Goal: Information Seeking & Learning: Learn about a topic

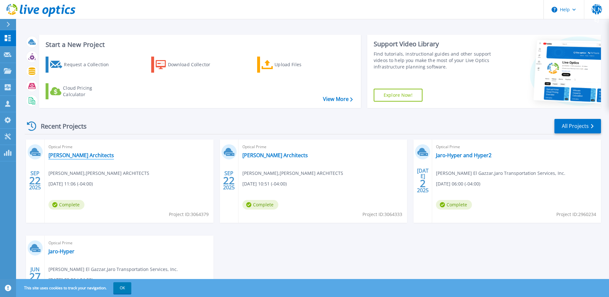
click at [68, 154] on link "[PERSON_NAME] Architects" at bounding box center [82, 155] width 66 height 6
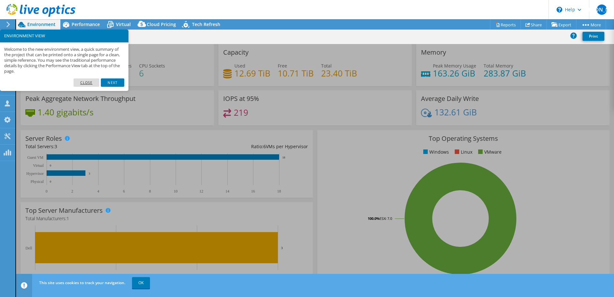
click at [94, 82] on link "Close" at bounding box center [87, 82] width 26 height 8
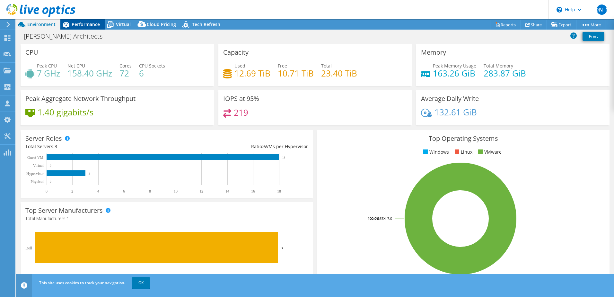
click at [91, 26] on span "Performance" at bounding box center [86, 24] width 28 height 6
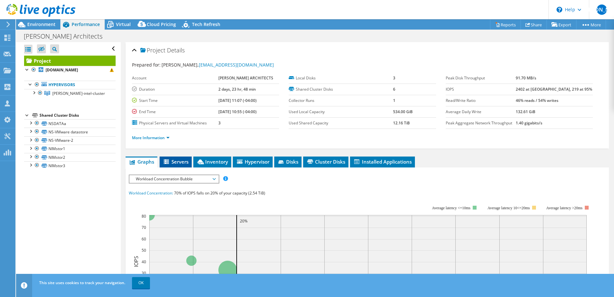
click at [176, 163] on span "Servers" at bounding box center [176, 161] width 26 height 6
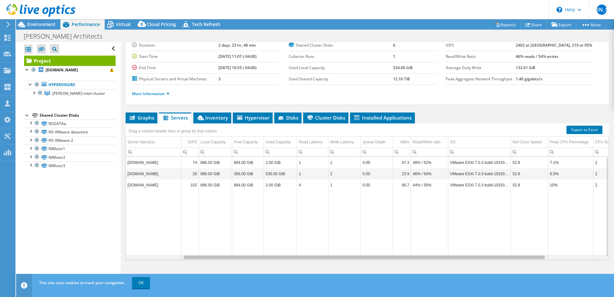
drag, startPoint x: 456, startPoint y: 259, endPoint x: 293, endPoint y: 234, distance: 164.2
click at [310, 238] on body "JA Partner Team Member Jamie Arner Jamie.Arner@xbyte.com xbyte My Profile Log O…" at bounding box center [307, 148] width 614 height 297
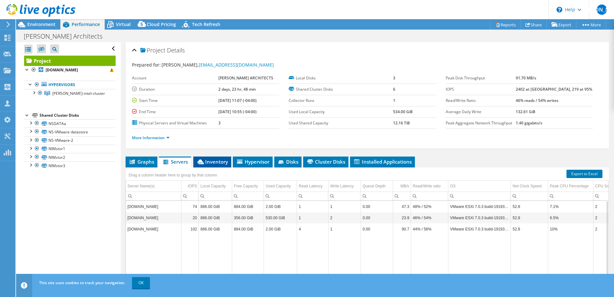
click at [211, 162] on span "Inventory" at bounding box center [212, 161] width 31 height 6
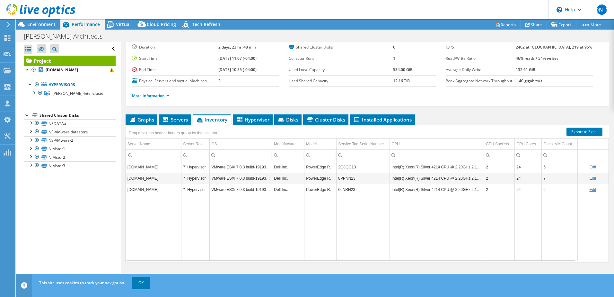
scroll to position [44, 0]
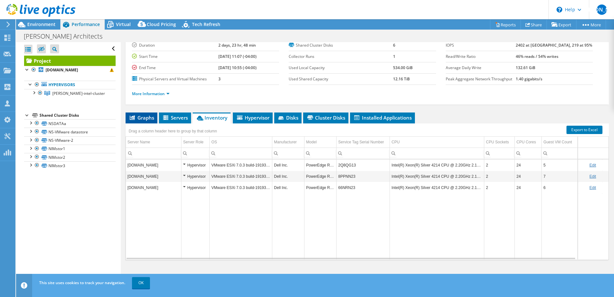
click at [142, 121] on li "Graphs" at bounding box center [142, 117] width 32 height 11
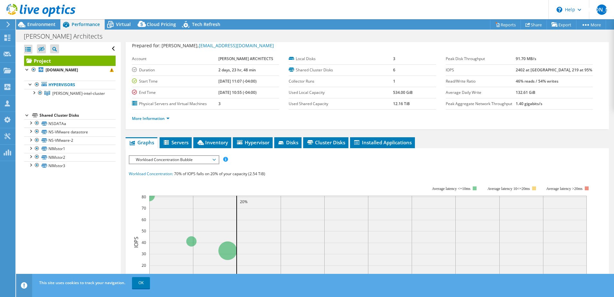
scroll to position [0, 0]
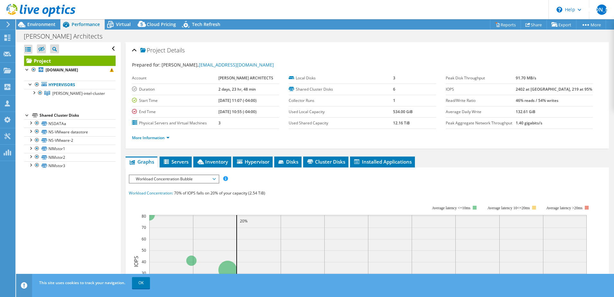
click at [229, 137] on ul "More Information" at bounding box center [367, 137] width 471 height 9
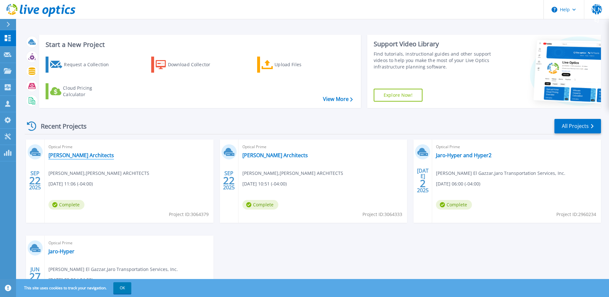
click at [76, 153] on link "[PERSON_NAME] Architects" at bounding box center [82, 155] width 66 height 6
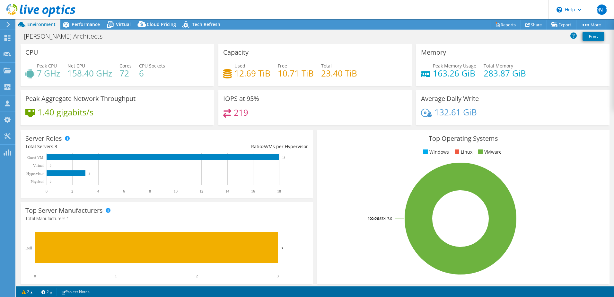
select select "USD"
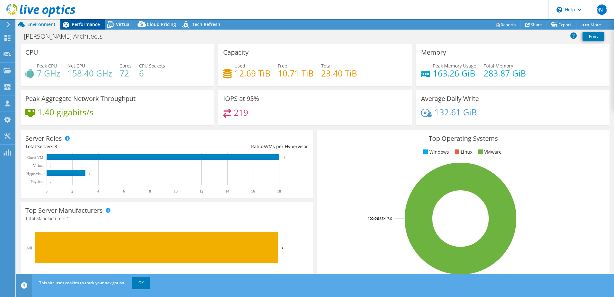
click at [92, 27] on span "Performance" at bounding box center [86, 24] width 28 height 6
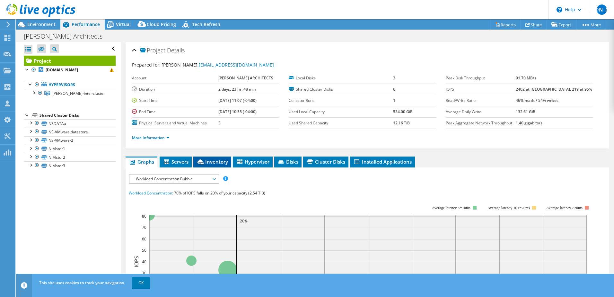
click at [200, 163] on icon at bounding box center [201, 161] width 6 height 5
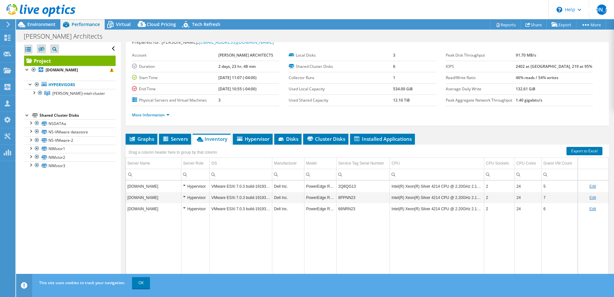
scroll to position [44, 0]
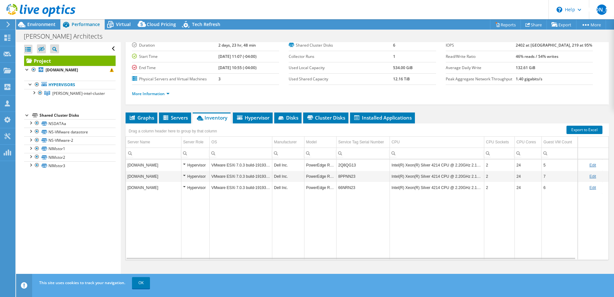
click at [344, 165] on td "2Q8QG13" at bounding box center [363, 164] width 53 height 11
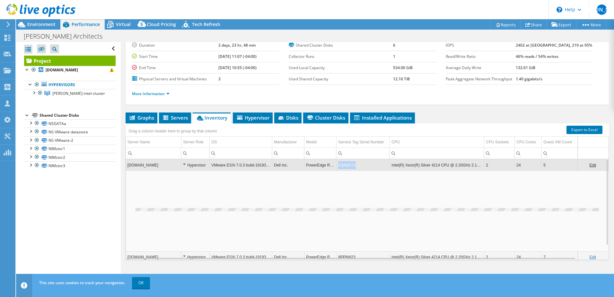
click at [344, 165] on td "2Q8QG13" at bounding box center [363, 164] width 53 height 11
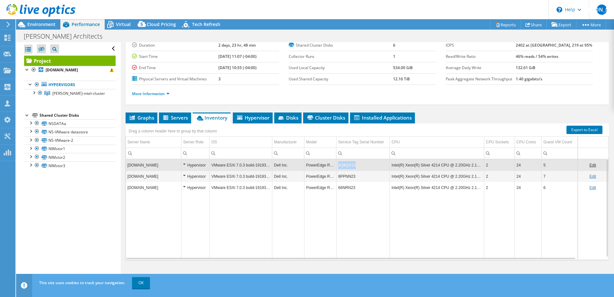
drag, startPoint x: 357, startPoint y: 167, endPoint x: 336, endPoint y: 167, distance: 20.9
click at [336, 167] on tr "waesx2.wesslingarchitects.com Hypervisor VMware ESXi 7.0.3 build-19193900 Dell …" at bounding box center [380, 164] width 508 height 11
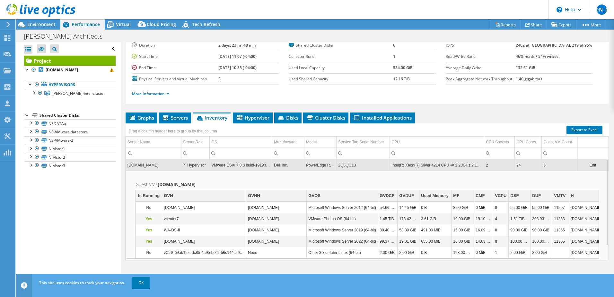
copy tr "2Q8QG13"
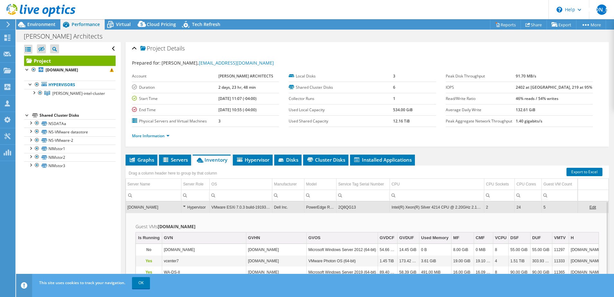
scroll to position [0, 0]
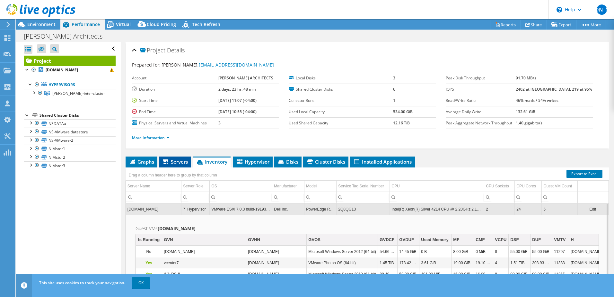
click at [181, 160] on span "Servers" at bounding box center [175, 161] width 26 height 6
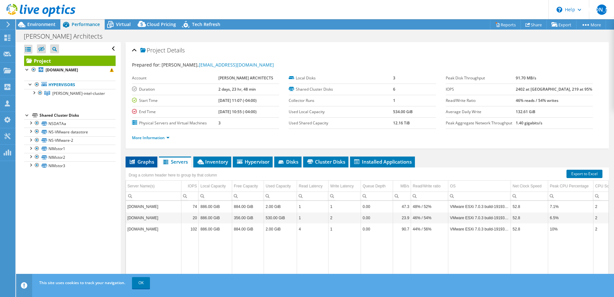
click at [148, 160] on span "Graphs" at bounding box center [141, 161] width 25 height 6
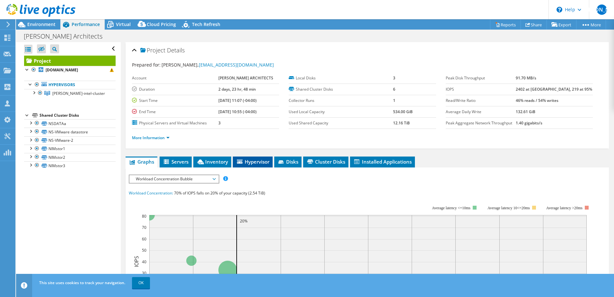
click at [242, 162] on icon at bounding box center [239, 161] width 5 height 4
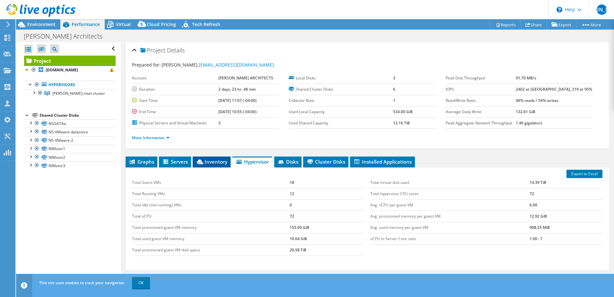
click at [217, 162] on span "Inventory" at bounding box center [211, 161] width 31 height 6
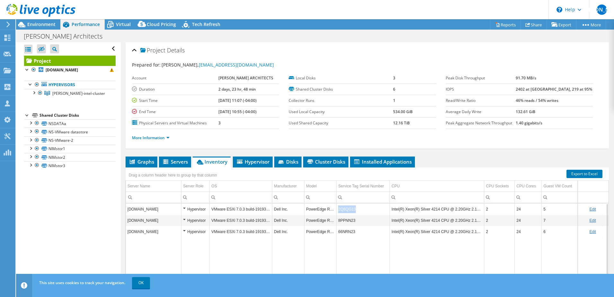
drag, startPoint x: 357, startPoint y: 211, endPoint x: 339, endPoint y: 210, distance: 18.0
click at [339, 210] on td "2Q8QG13" at bounding box center [363, 208] width 53 height 11
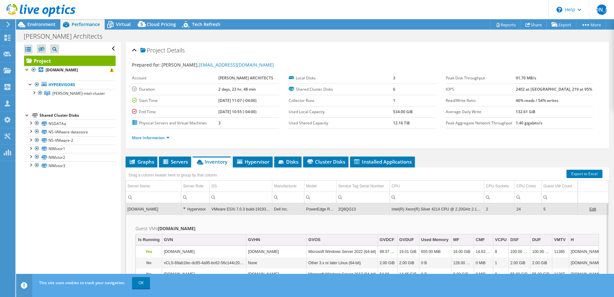
copy td "2Q8QG13"
click at [152, 161] on span "Graphs" at bounding box center [141, 161] width 25 height 6
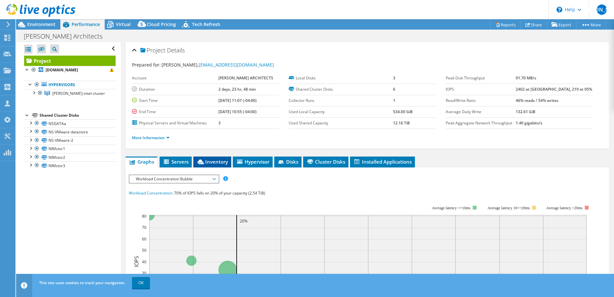
click at [217, 160] on span "Inventory" at bounding box center [212, 161] width 31 height 6
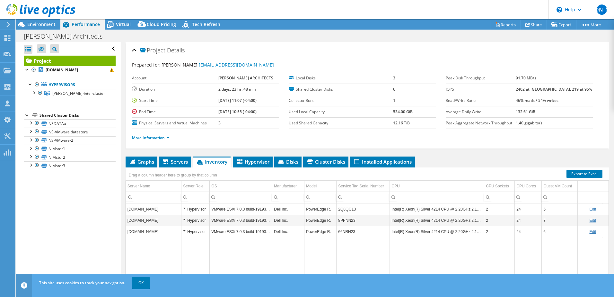
click at [348, 210] on td "2Q8QG13" at bounding box center [363, 208] width 53 height 11
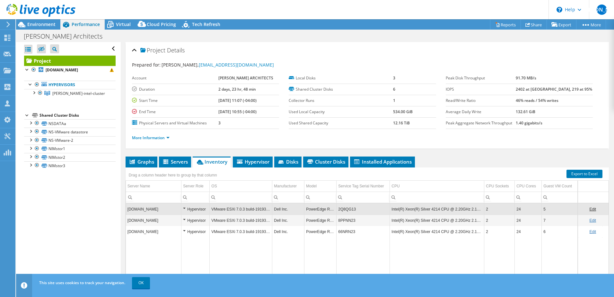
click at [348, 210] on td "2Q8QG13" at bounding box center [363, 208] width 53 height 11
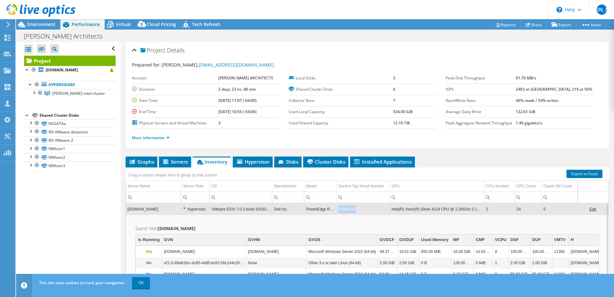
click at [348, 210] on td "2Q8QG13" at bounding box center [363, 208] width 53 height 11
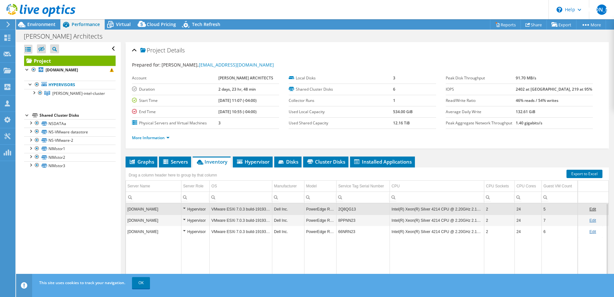
click at [348, 210] on td "2Q8QG13" at bounding box center [363, 208] width 53 height 11
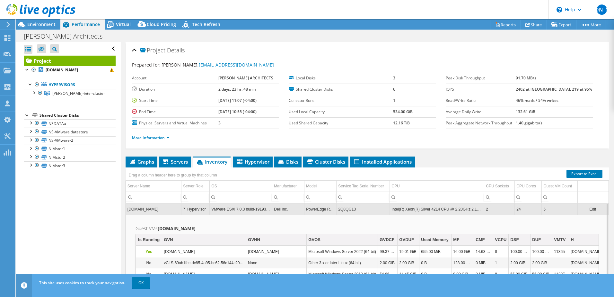
click at [348, 210] on td "2Q8QG13" at bounding box center [363, 208] width 53 height 11
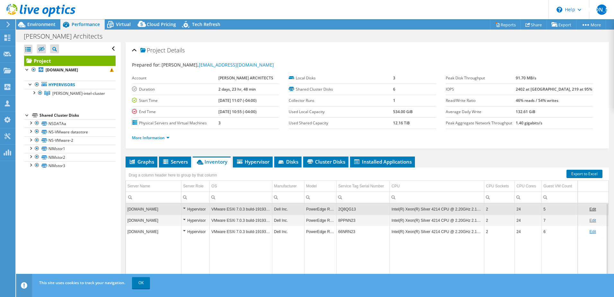
click at [212, 111] on label "End Time" at bounding box center [175, 112] width 86 height 6
click at [221, 123] on b "3" at bounding box center [219, 122] width 2 height 5
click at [248, 164] on span "Hypervisor" at bounding box center [252, 161] width 33 height 6
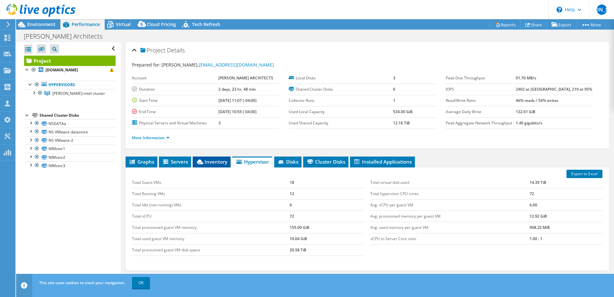
click at [222, 162] on span "Inventory" at bounding box center [211, 161] width 31 height 6
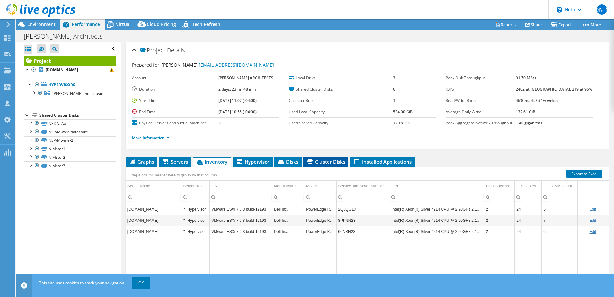
click at [310, 161] on icon at bounding box center [310, 161] width 6 height 4
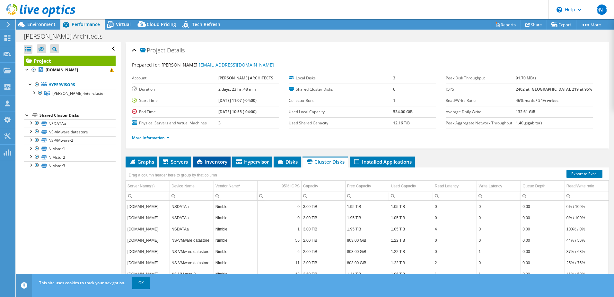
click at [221, 164] on span "Inventory" at bounding box center [211, 161] width 31 height 6
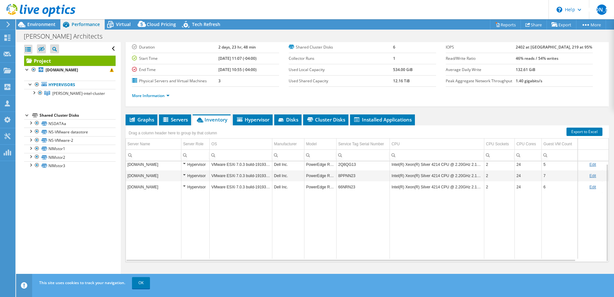
scroll to position [44, 0]
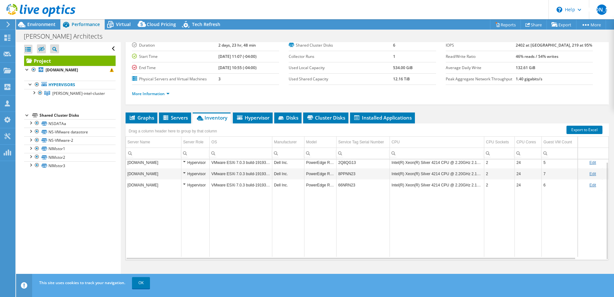
click at [192, 175] on div "Hypervisor" at bounding box center [195, 174] width 25 height 8
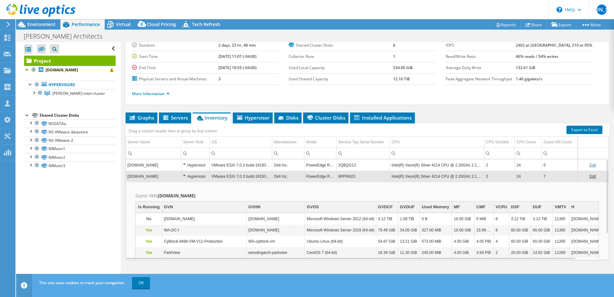
click at [192, 175] on div "Hypervisor" at bounding box center [195, 177] width 25 height 8
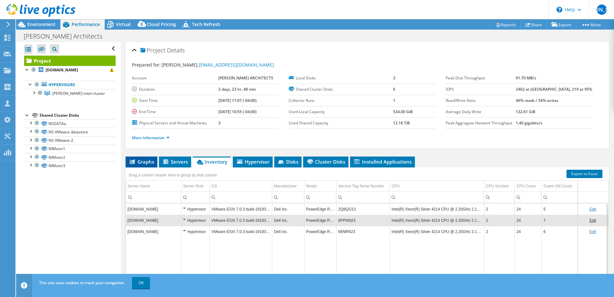
click at [149, 158] on li "Graphs" at bounding box center [142, 161] width 32 height 11
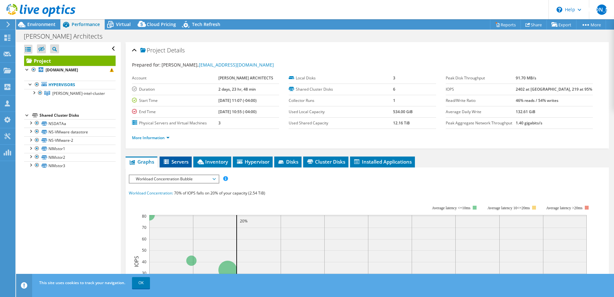
click at [172, 160] on span "Servers" at bounding box center [176, 161] width 26 height 6
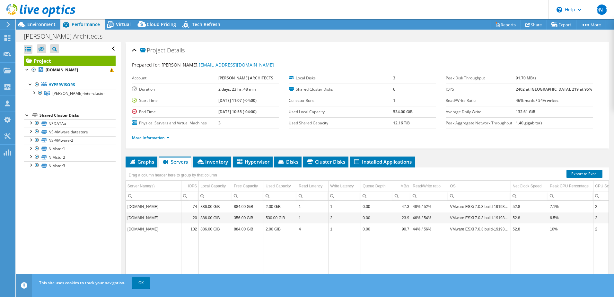
scroll to position [32, 0]
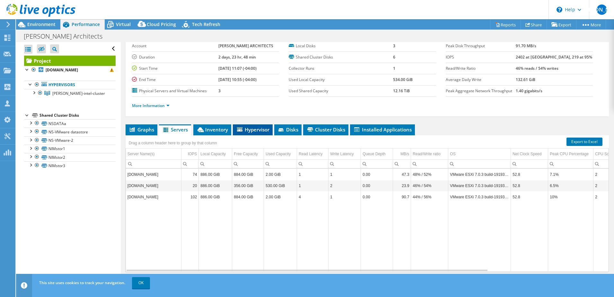
click at [264, 128] on span "Hypervisor" at bounding box center [252, 129] width 33 height 6
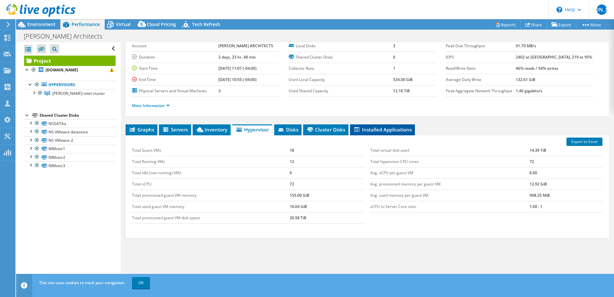
click at [390, 129] on span "Installed Applications" at bounding box center [382, 129] width 58 height 6
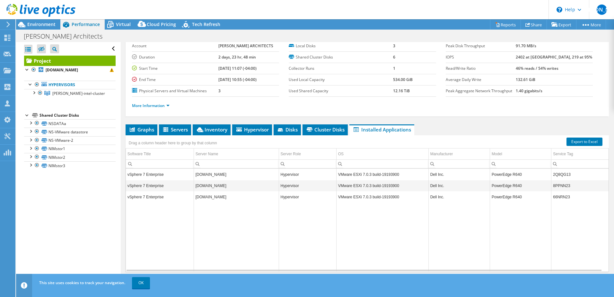
click at [201, 117] on div "Project Details Prepared for: Rick Hayes, rhayes@wesslingarchitects.com Account…" at bounding box center [367, 153] width 493 height 286
click at [174, 132] on span "Servers" at bounding box center [175, 129] width 26 height 6
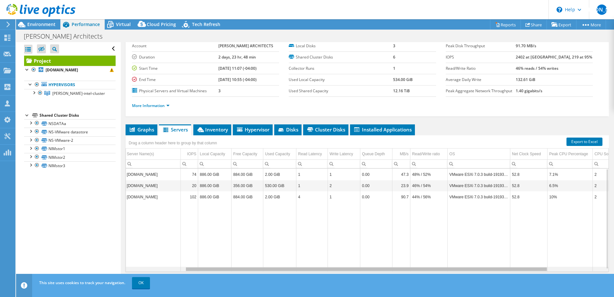
scroll to position [0, 0]
drag, startPoint x: 441, startPoint y: 271, endPoint x: 434, endPoint y: 268, distance: 7.9
click at [434, 268] on body "JA Partner Team Member Jamie Arner Jamie.Arner@xbyte.com xbyte My Profile Log O…" at bounding box center [307, 148] width 614 height 297
click at [185, 120] on div "Project Details Prepared for: Rick Hayes, rhayes@wesslingarchitects.com Account…" at bounding box center [367, 153] width 493 height 286
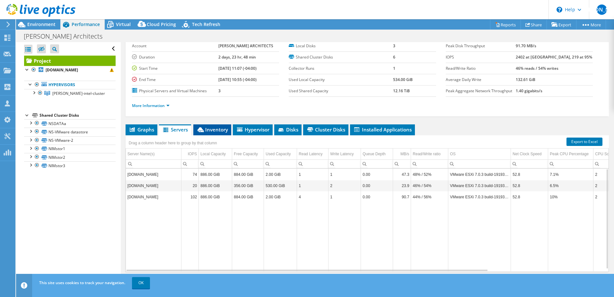
click at [208, 134] on li "Inventory" at bounding box center [212, 129] width 38 height 11
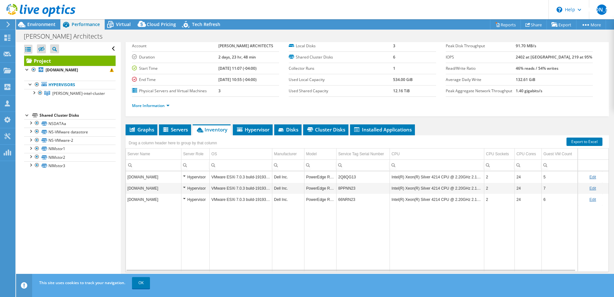
click at [185, 176] on div "Hypervisor" at bounding box center [195, 177] width 25 height 8
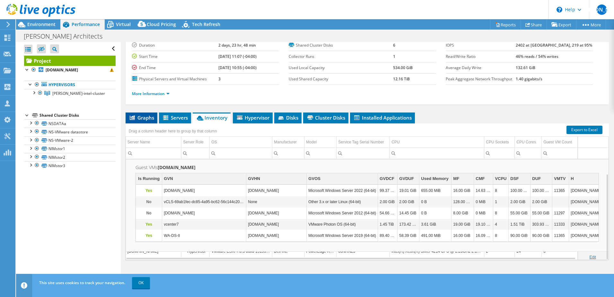
click at [148, 115] on span "Graphs" at bounding box center [141, 117] width 25 height 6
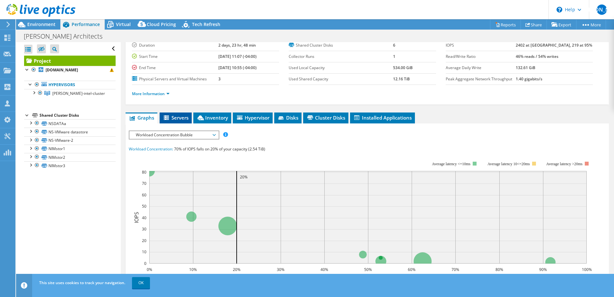
click at [171, 115] on span "Servers" at bounding box center [176, 117] width 26 height 6
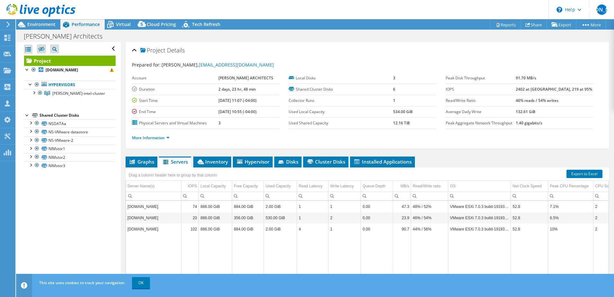
click at [221, 121] on b "3" at bounding box center [219, 122] width 2 height 5
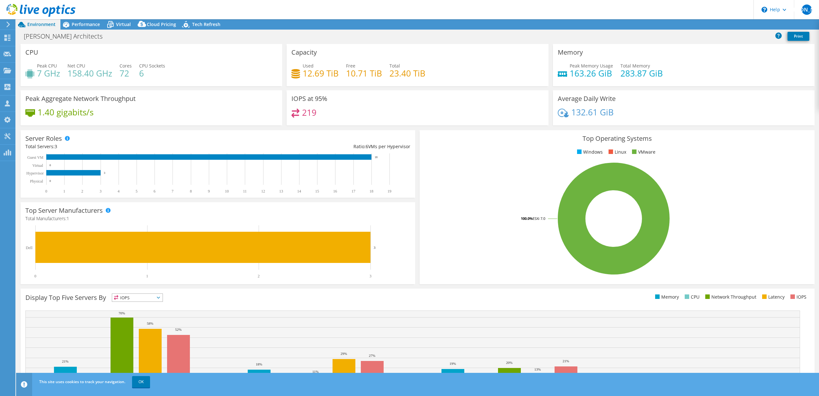
select select "USD"
